Goal: Information Seeking & Learning: Learn about a topic

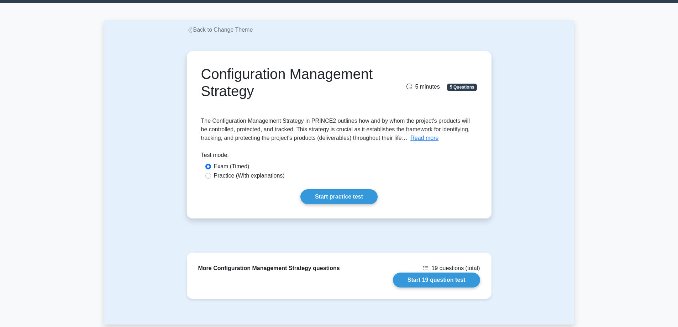
scroll to position [15, 0]
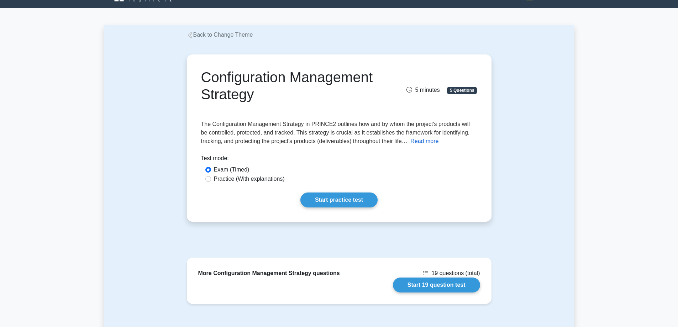
click at [425, 141] on button "Read more" at bounding box center [424, 141] width 28 height 9
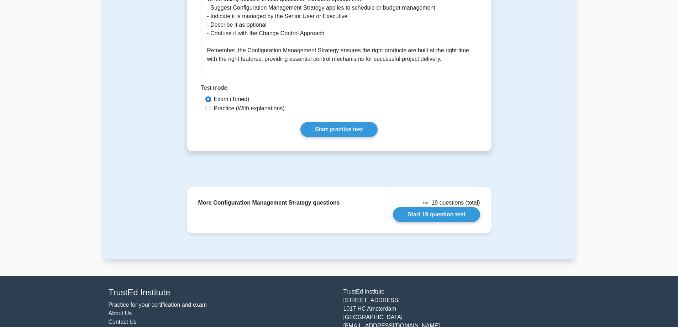
scroll to position [997, 0]
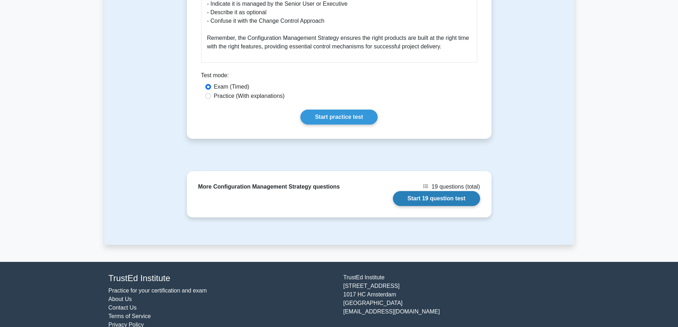
click at [434, 195] on link "Start 19 question test" at bounding box center [436, 198] width 87 height 15
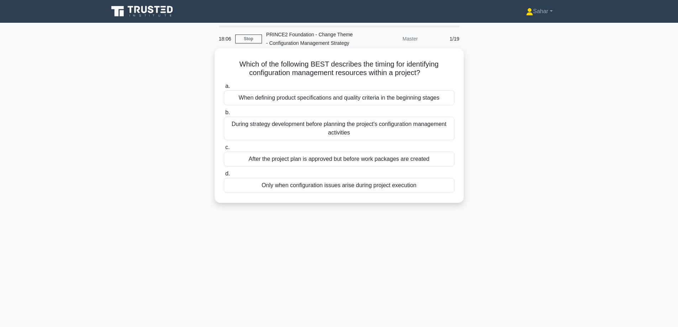
click at [420, 165] on div "After the project plan is approved but before work packages are created" at bounding box center [339, 159] width 231 height 15
click at [224, 150] on input "c. After the project plan is approved but before work packages are created" at bounding box center [224, 147] width 0 height 5
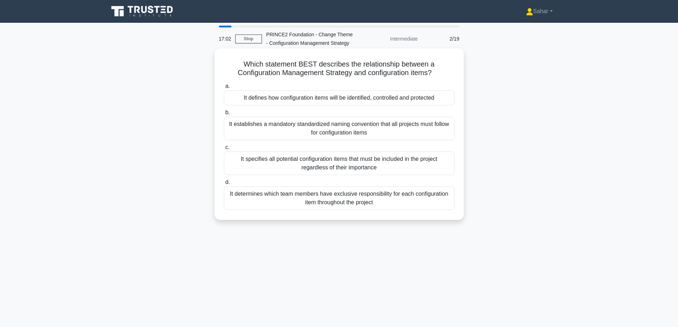
click at [393, 97] on div "It defines how configuration items will be identified, controlled and protected" at bounding box center [339, 97] width 231 height 15
click at [224, 89] on input "a. It defines how configuration items will be identified, controlled and protec…" at bounding box center [224, 86] width 0 height 5
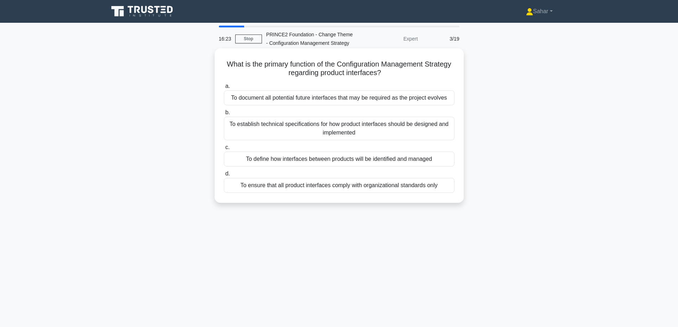
click at [418, 162] on div "To define how interfaces between products will be identified and managed" at bounding box center [339, 159] width 231 height 15
click at [224, 150] on input "c. To define how interfaces between products will be identified and managed" at bounding box center [224, 147] width 0 height 5
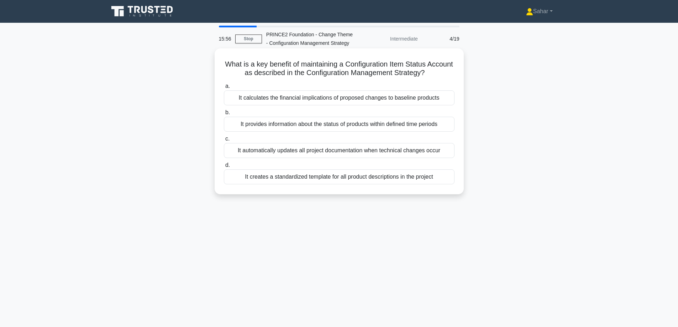
click at [401, 128] on div "It provides information about the status of products within defined time periods" at bounding box center [339, 124] width 231 height 15
click at [224, 115] on input "b. It provides information about the status of products within defined time per…" at bounding box center [224, 112] width 0 height 5
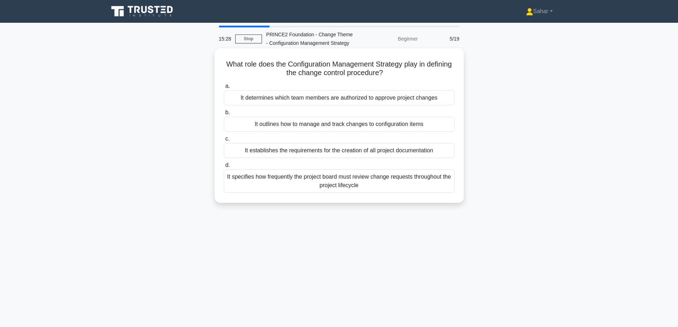
click at [406, 124] on div "It outlines how to manage and track changes to configuration items" at bounding box center [339, 124] width 231 height 15
click at [224, 115] on input "b. It outlines how to manage and track changes to configuration items" at bounding box center [224, 112] width 0 height 5
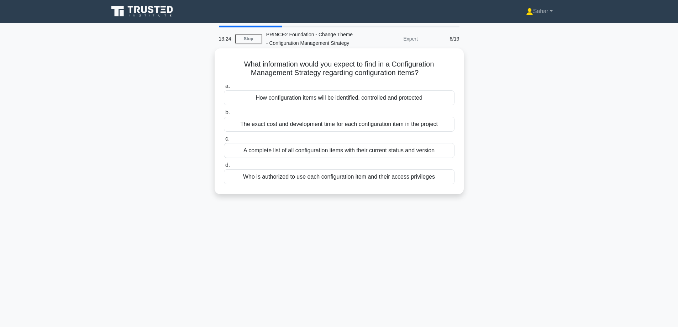
click at [403, 100] on div "How configuration items will be identified, controlled and protected" at bounding box center [339, 97] width 231 height 15
click at [224, 89] on input "a. How configuration items will be identified, controlled and protected" at bounding box center [224, 86] width 0 height 5
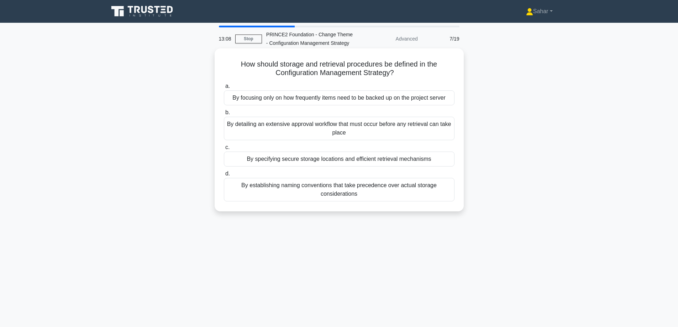
click at [382, 186] on div "By establishing naming conventions that take precedence over actual storage con…" at bounding box center [339, 189] width 231 height 23
click at [224, 176] on input "d. By establishing naming conventions that take precedence over actual storage …" at bounding box center [224, 174] width 0 height 5
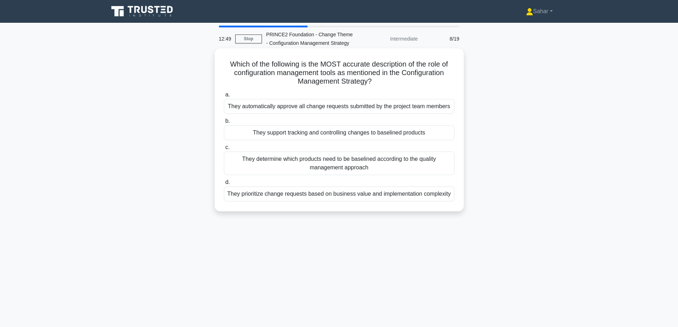
click at [375, 136] on div "They support tracking and controlling changes to baselined products" at bounding box center [339, 132] width 231 height 15
click at [224, 124] on input "b. They support tracking and controlling changes to baselined products" at bounding box center [224, 121] width 0 height 5
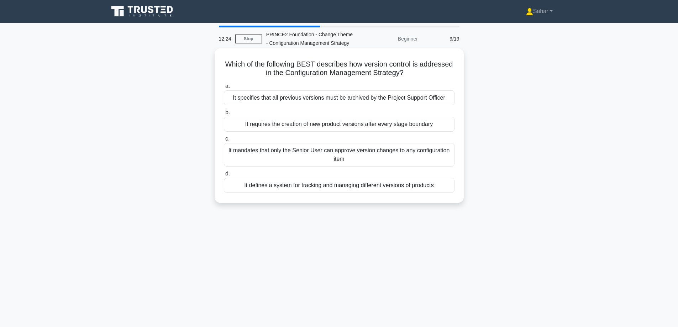
click at [404, 187] on div "It defines a system for tracking and managing different versions of products" at bounding box center [339, 185] width 231 height 15
click at [224, 176] on input "d. It defines a system for tracking and managing different versions of products" at bounding box center [224, 174] width 0 height 5
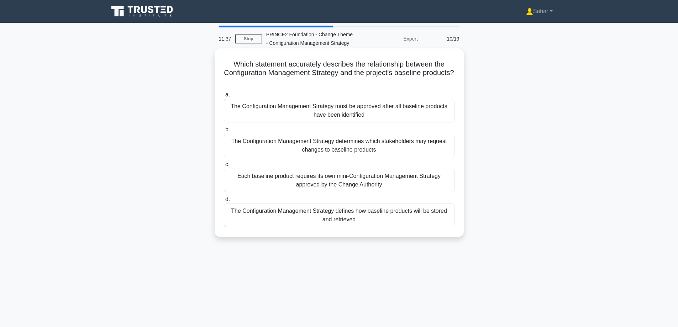
click at [423, 210] on div "The Configuration Management Strategy defines how baseline products will be sto…" at bounding box center [339, 215] width 231 height 23
click at [224, 202] on input "d. The Configuration Management Strategy defines how baseline products will be …" at bounding box center [224, 199] width 0 height 5
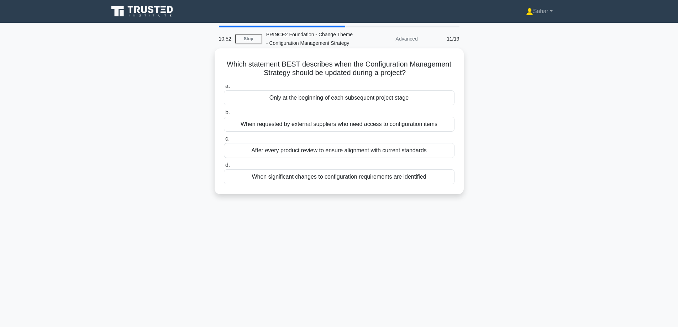
click at [412, 181] on div "When significant changes to configuration requirements are identified" at bounding box center [339, 176] width 231 height 15
click at [224, 168] on input "d. When significant changes to configuration requirements are identified" at bounding box center [224, 165] width 0 height 5
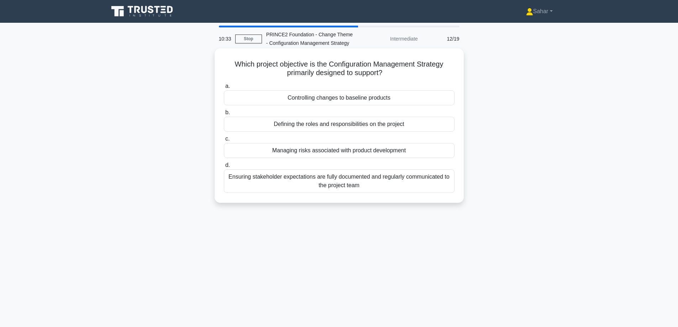
click at [413, 103] on div "Controlling changes to baseline products" at bounding box center [339, 97] width 231 height 15
click at [224, 89] on input "a. Controlling changes to baseline products" at bounding box center [224, 86] width 0 height 5
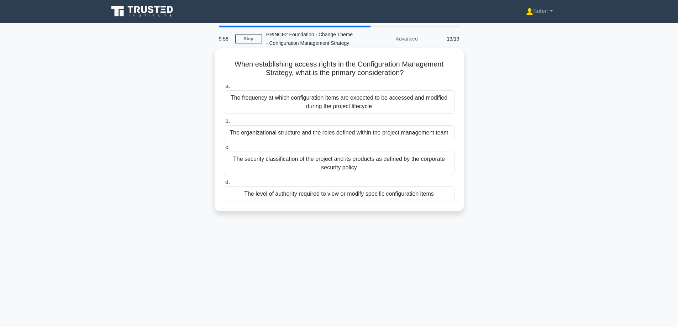
click at [398, 194] on div "The level of authority required to view or modify specific configuration items" at bounding box center [339, 194] width 231 height 15
click at [224, 185] on input "d. The level of authority required to view or modify specific configuration ite…" at bounding box center [224, 182] width 0 height 5
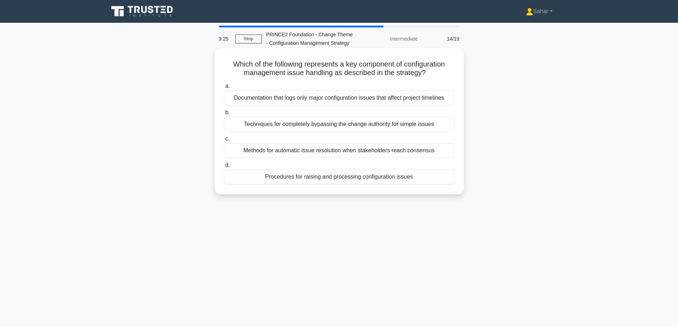
click at [398, 180] on div "Procedures for raising and processing configuration issues" at bounding box center [339, 176] width 231 height 15
click at [224, 168] on input "d. Procedures for raising and processing configuration issues" at bounding box center [224, 165] width 0 height 5
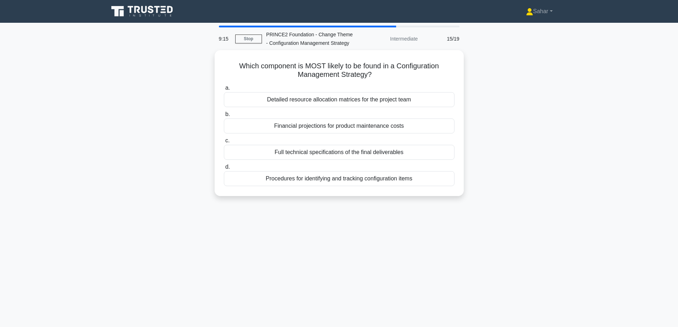
click at [398, 180] on div "Procedures for identifying and tracking configuration items" at bounding box center [339, 178] width 231 height 15
click at [224, 169] on input "d. Procedures for identifying and tracking configuration items" at bounding box center [224, 167] width 0 height 5
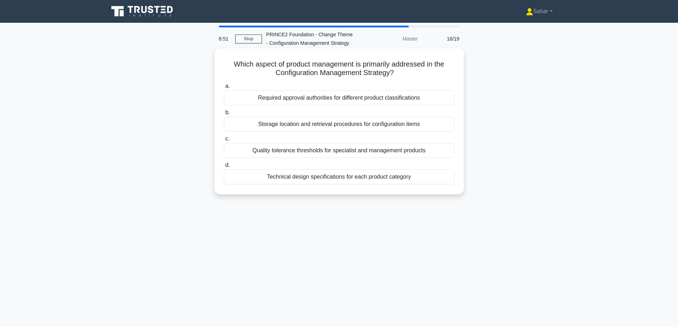
click at [397, 125] on div "Storage location and retrieval procedures for configuration items" at bounding box center [339, 124] width 231 height 15
click at [224, 115] on input "b. Storage location and retrieval procedures for configuration items" at bounding box center [224, 112] width 0 height 5
click at [411, 158] on div "Base it on the complexity and risk associated with each product" at bounding box center [339, 150] width 231 height 15
click at [224, 141] on input "c. Base it on the complexity and risk associated with each product" at bounding box center [224, 139] width 0 height 5
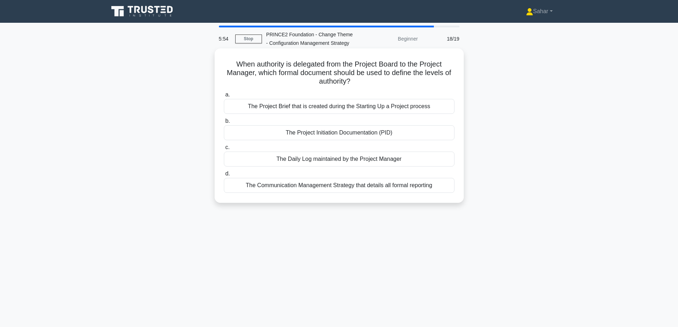
click at [375, 132] on div "The Project Initiation Documentation (PID)" at bounding box center [339, 132] width 231 height 15
click at [224, 124] on input "b. The Project Initiation Documentation (PID)" at bounding box center [224, 121] width 0 height 5
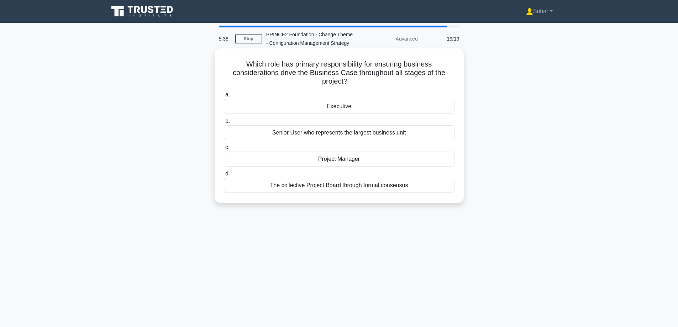
click at [369, 106] on div "Executive" at bounding box center [339, 106] width 231 height 15
click at [224, 97] on input "a. Executive" at bounding box center [224, 95] width 0 height 5
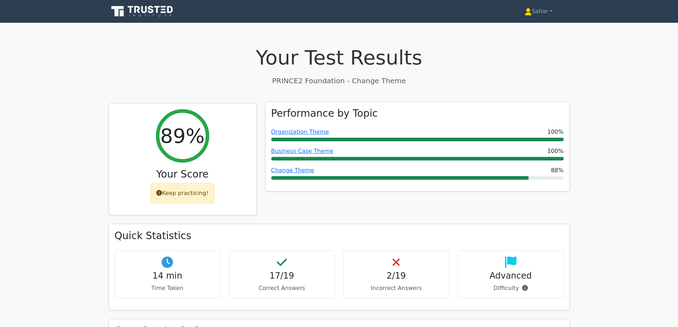
click at [395, 119] on div "Performance by Topic Organization Theme 100% Business Case Theme 100% Change Th…" at bounding box center [418, 147] width 304 height 90
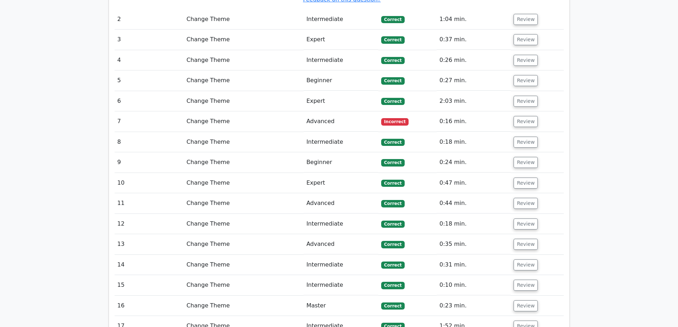
scroll to position [826, 0]
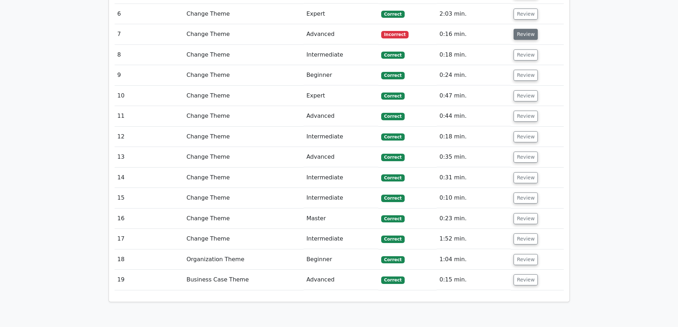
click at [533, 29] on button "Review" at bounding box center [526, 34] width 24 height 11
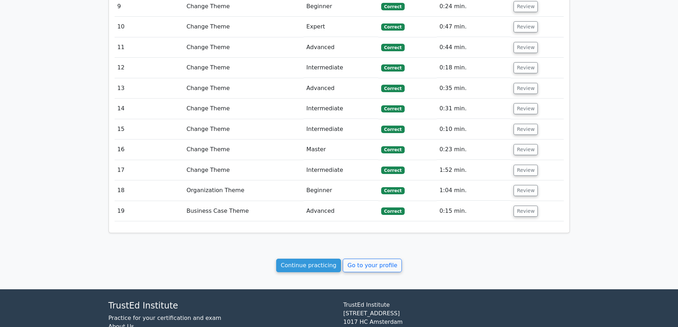
scroll to position [1299, 0]
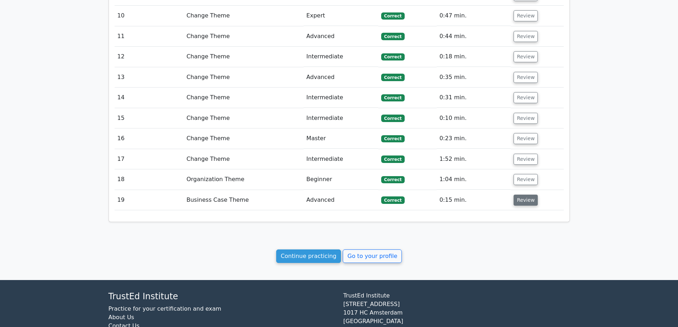
click at [519, 195] on button "Review" at bounding box center [526, 200] width 24 height 11
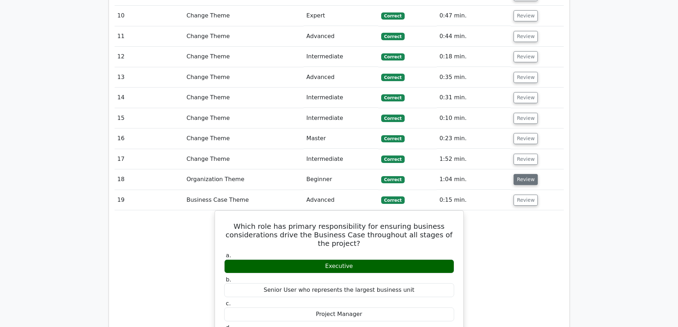
click at [519, 174] on button "Review" at bounding box center [526, 179] width 24 height 11
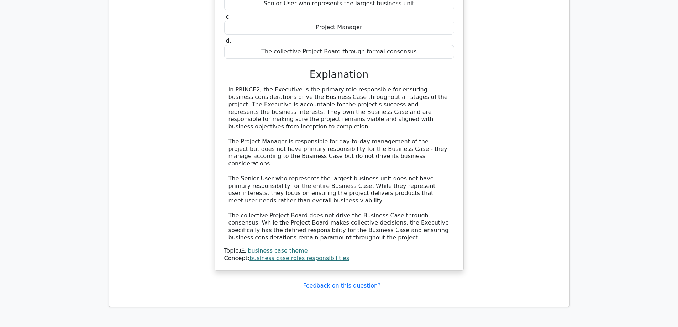
scroll to position [2041, 0]
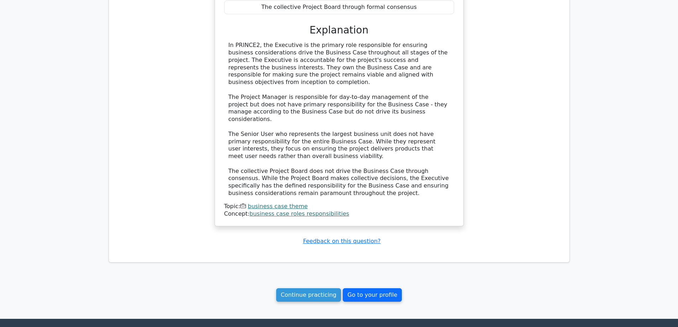
click at [366, 288] on link "Go to your profile" at bounding box center [372, 295] width 59 height 14
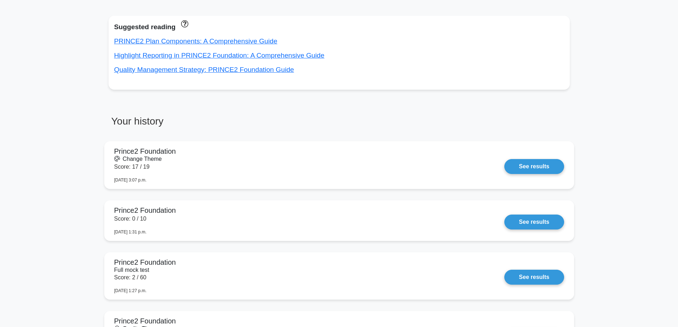
scroll to position [283, 0]
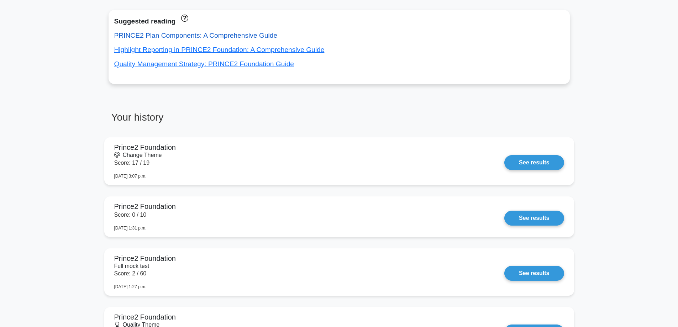
click at [174, 37] on link "PRINCE2 Plan Components: A Comprehensive Guide" at bounding box center [195, 35] width 163 height 7
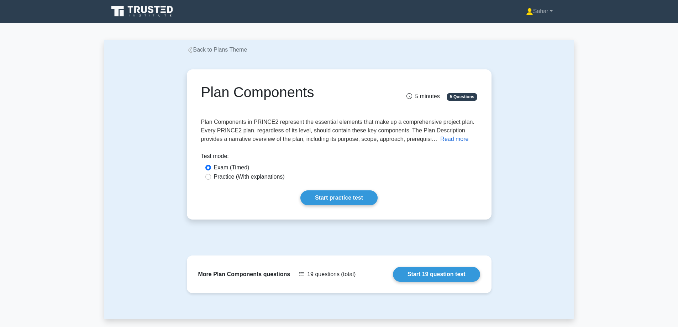
click at [453, 137] on button "Read more" at bounding box center [454, 139] width 28 height 9
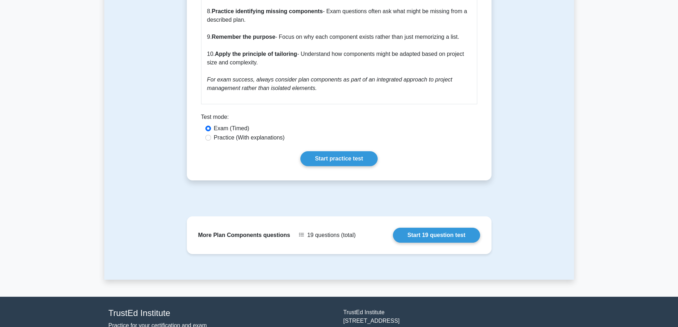
scroll to position [960, 0]
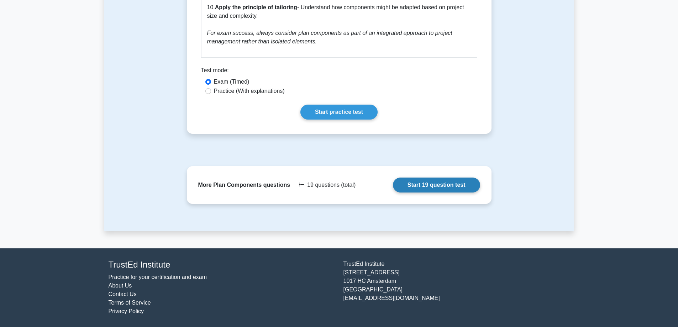
click at [440, 183] on link "Start 19 question test" at bounding box center [436, 185] width 87 height 15
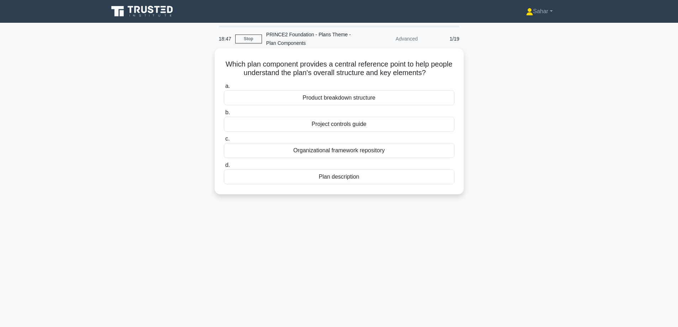
click at [342, 179] on div "Plan description" at bounding box center [339, 176] width 231 height 15
click at [224, 168] on input "d. Plan description" at bounding box center [224, 165] width 0 height 5
click at [357, 155] on div "Plan Description" at bounding box center [339, 150] width 231 height 15
click at [224, 141] on input "c. Plan Description" at bounding box center [224, 139] width 0 height 5
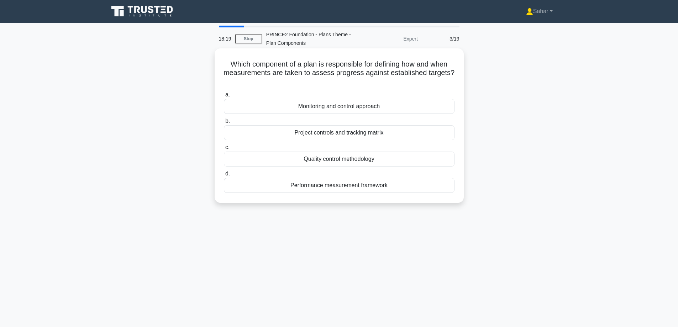
click at [367, 106] on div "Monitoring and control approach" at bounding box center [339, 106] width 231 height 15
click at [224, 97] on input "a. Monitoring and control approach" at bounding box center [224, 95] width 0 height 5
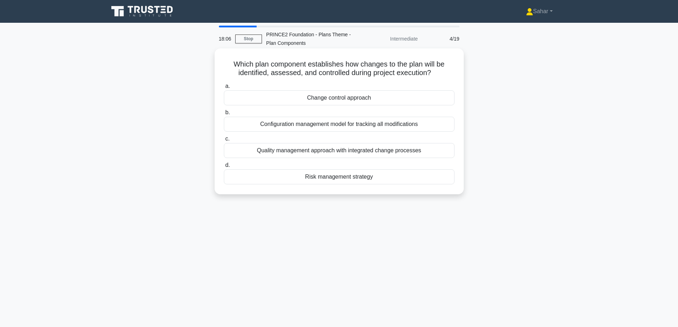
click at [367, 98] on div "Change control approach" at bounding box center [339, 97] width 231 height 15
click at [224, 89] on input "a. Change control approach" at bounding box center [224, 86] width 0 height 5
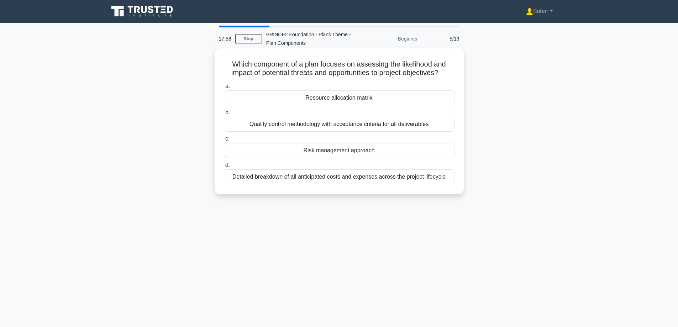
click at [380, 154] on div "Risk management approach" at bounding box center [339, 150] width 231 height 15
click at [224, 141] on input "c. Risk management approach" at bounding box center [224, 139] width 0 height 5
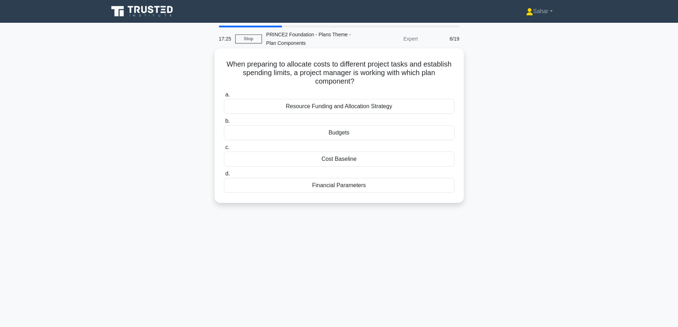
click at [353, 134] on div "Budgets" at bounding box center [339, 132] width 231 height 15
click at [224, 124] on input "b. Budgets" at bounding box center [224, 121] width 0 height 5
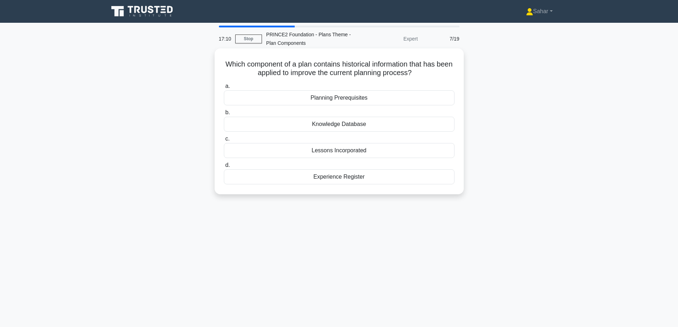
click at [350, 152] on div "Lessons Incorporated" at bounding box center [339, 150] width 231 height 15
click at [224, 141] on input "c. Lessons Incorporated" at bounding box center [224, 139] width 0 height 5
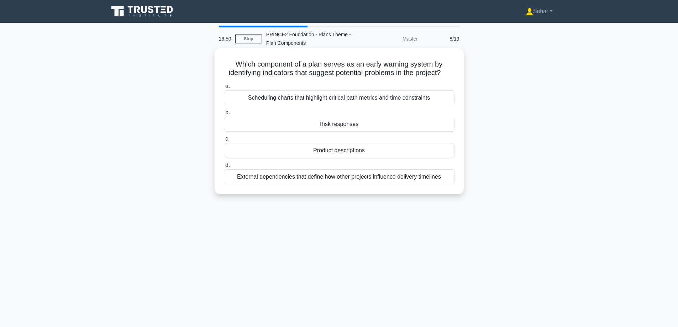
click at [359, 105] on div "Scheduling charts that highlight critical path metrics and time constraints" at bounding box center [339, 97] width 231 height 15
click at [224, 89] on input "a. Scheduling charts that highlight critical path metrics and time constraints" at bounding box center [224, 86] width 0 height 5
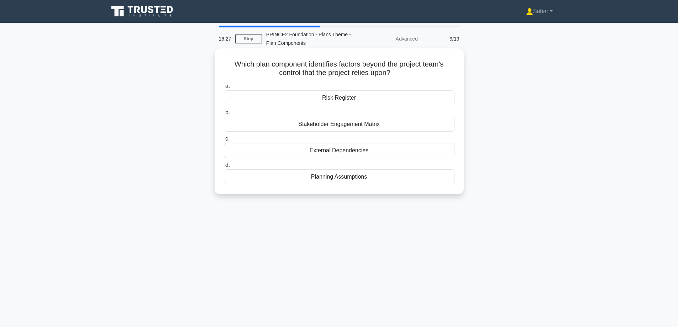
click at [358, 149] on div "External Dependencies" at bounding box center [339, 150] width 231 height 15
click at [224, 141] on input "c. External Dependencies" at bounding box center [224, 139] width 0 height 5
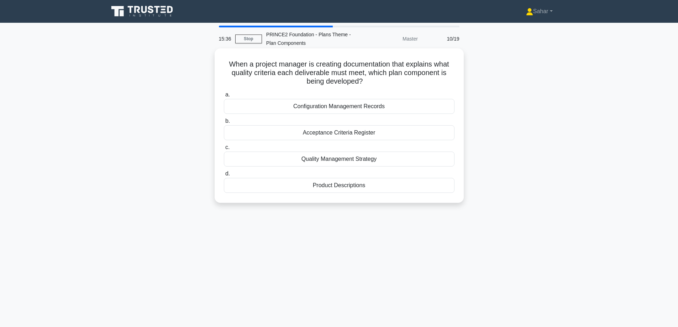
click at [350, 188] on div "Product Descriptions" at bounding box center [339, 185] width 231 height 15
click at [224, 176] on input "d. Product Descriptions" at bounding box center [224, 174] width 0 height 5
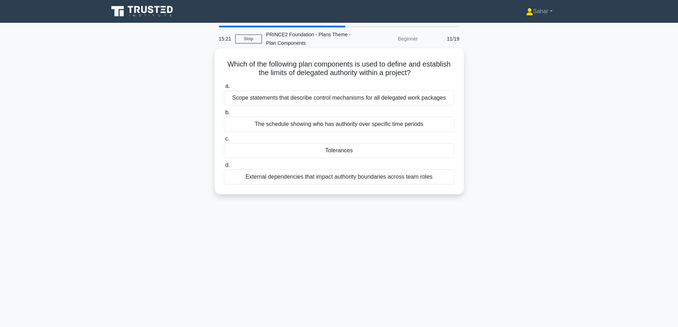
click at [327, 145] on div "Tolerances" at bounding box center [339, 150] width 231 height 15
click at [224, 141] on input "c. Tolerances" at bounding box center [224, 139] width 0 height 5
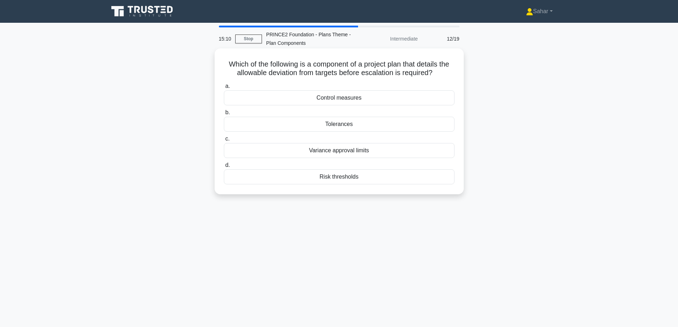
click at [347, 124] on div "Tolerances" at bounding box center [339, 124] width 231 height 15
click at [224, 115] on input "b. Tolerances" at bounding box center [224, 112] width 0 height 5
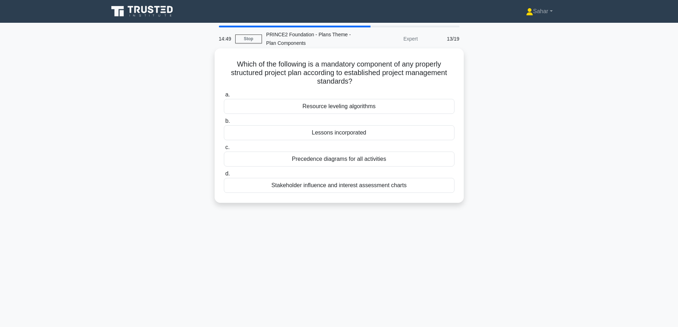
click at [340, 133] on div "Lessons incorporated" at bounding box center [339, 132] width 231 height 15
click at [224, 124] on input "b. Lessons incorporated" at bounding box center [224, 121] width 0 height 5
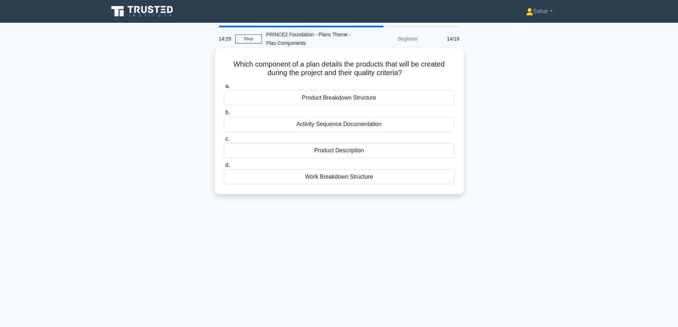
click at [358, 97] on div "Product Breakdown Structure" at bounding box center [339, 97] width 231 height 15
click at [224, 89] on input "a. Product Breakdown Structure" at bounding box center [224, 86] width 0 height 5
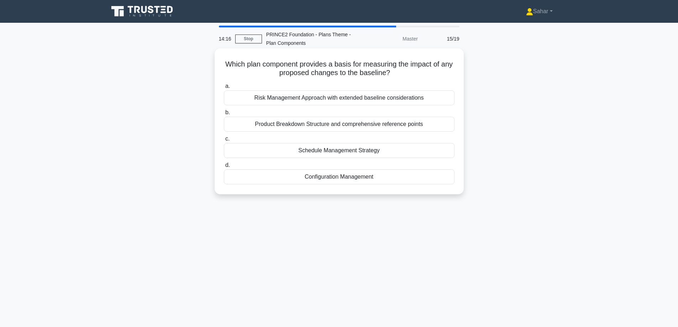
click at [353, 180] on div "Configuration Management" at bounding box center [339, 176] width 231 height 15
click at [224, 168] on input "d. Configuration Management" at bounding box center [224, 165] width 0 height 5
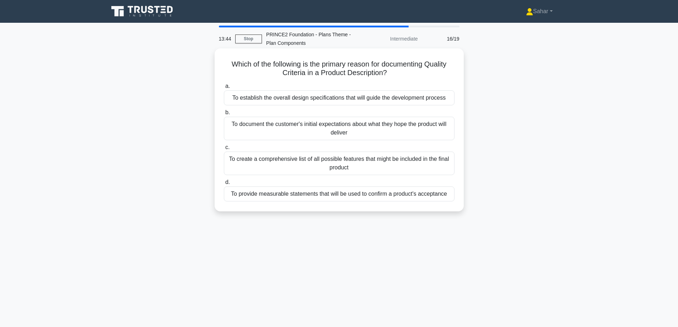
click at [321, 197] on div "To provide measurable statements that will be used to confirm a product's accep…" at bounding box center [339, 194] width 231 height 15
click at [224, 185] on input "d. To provide measurable statements that will be used to confirm a product's ac…" at bounding box center [224, 182] width 0 height 5
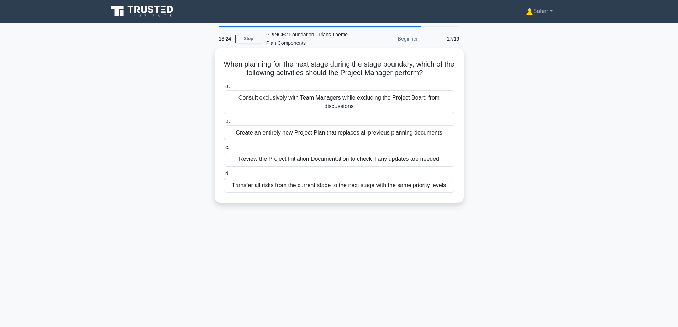
click at [303, 158] on div "Review the Project Initiation Documentation to check if any updates are needed" at bounding box center [339, 159] width 231 height 15
click at [224, 150] on input "c. Review the Project Initiation Documentation to check if any updates are need…" at bounding box center [224, 147] width 0 height 5
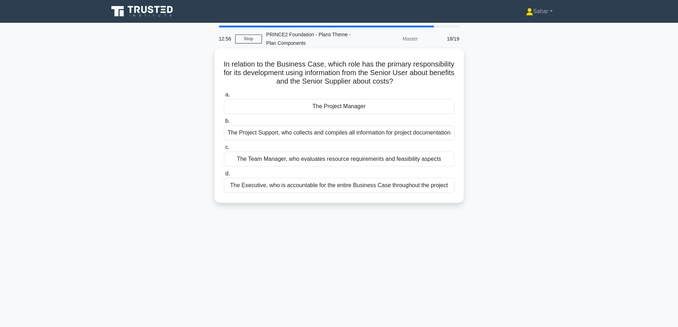
click at [304, 193] on div "The Executive, who is accountable for the entire Business Case throughout the p…" at bounding box center [339, 185] width 231 height 15
click at [224, 176] on input "d. The Executive, who is accountable for the entire Business Case throughout th…" at bounding box center [224, 174] width 0 height 5
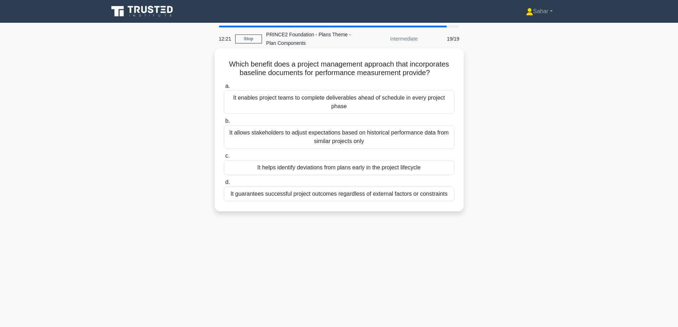
click at [347, 169] on div "It helps identify deviations from plans early in the project lifecycle" at bounding box center [339, 167] width 231 height 15
click at [224, 158] on input "c. It helps identify deviations from plans early in the project lifecycle" at bounding box center [224, 156] width 0 height 5
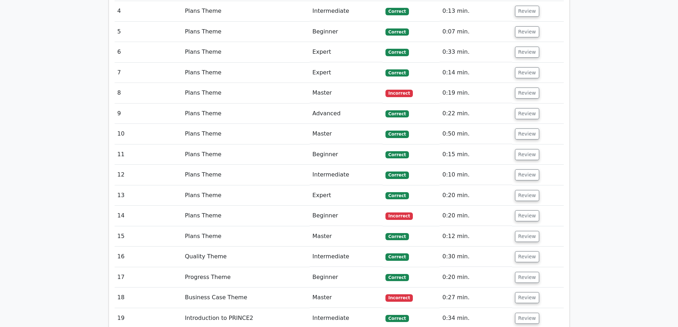
scroll to position [865, 0]
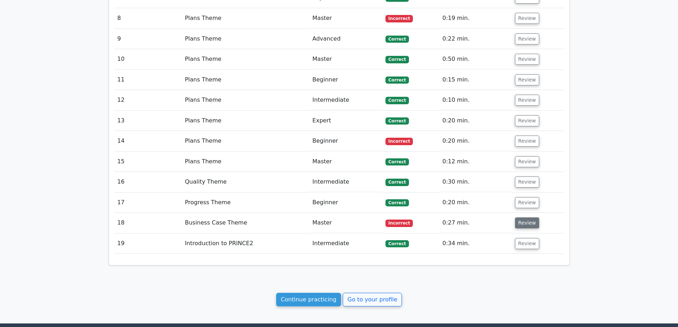
click at [531, 217] on button "Review" at bounding box center [527, 222] width 24 height 11
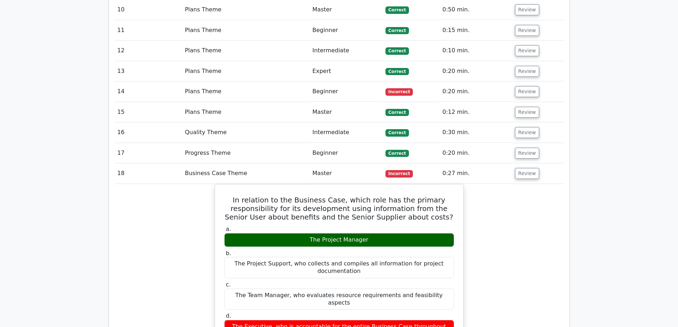
scroll to position [913, 0]
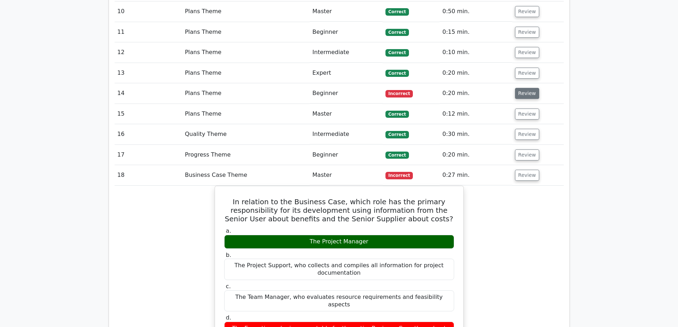
click at [523, 88] on button "Review" at bounding box center [527, 93] width 24 height 11
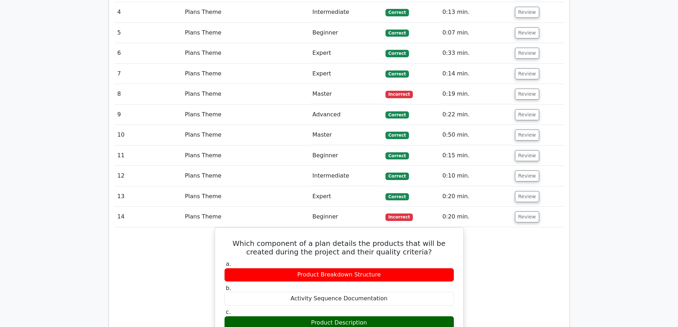
scroll to position [782, 0]
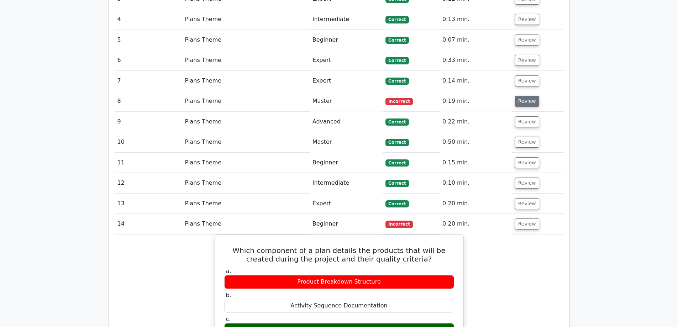
click at [531, 96] on button "Review" at bounding box center [527, 101] width 24 height 11
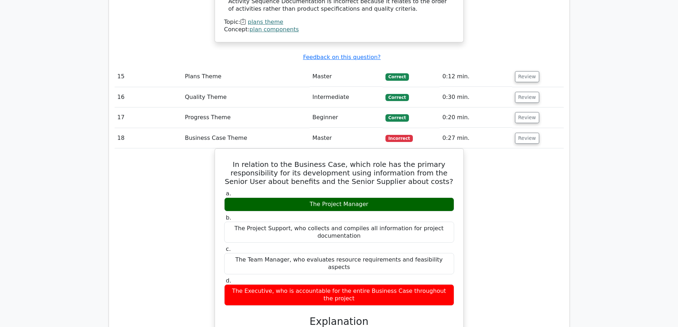
scroll to position [1990, 0]
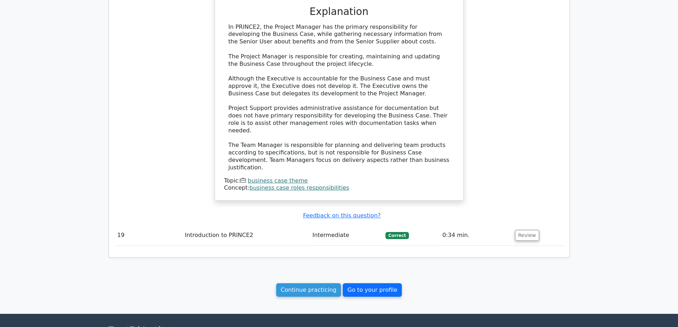
click at [355, 283] on link "Go to your profile" at bounding box center [372, 290] width 59 height 14
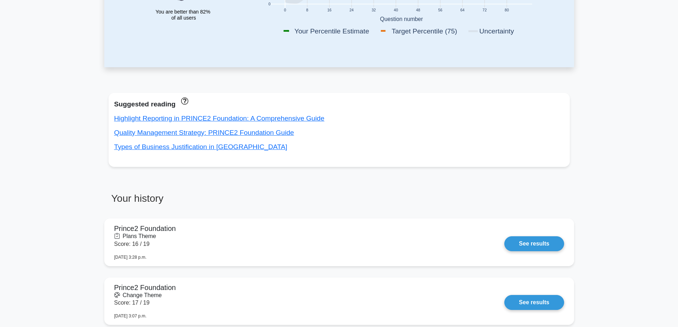
scroll to position [198, 0]
